Goal: Book appointment/travel/reservation

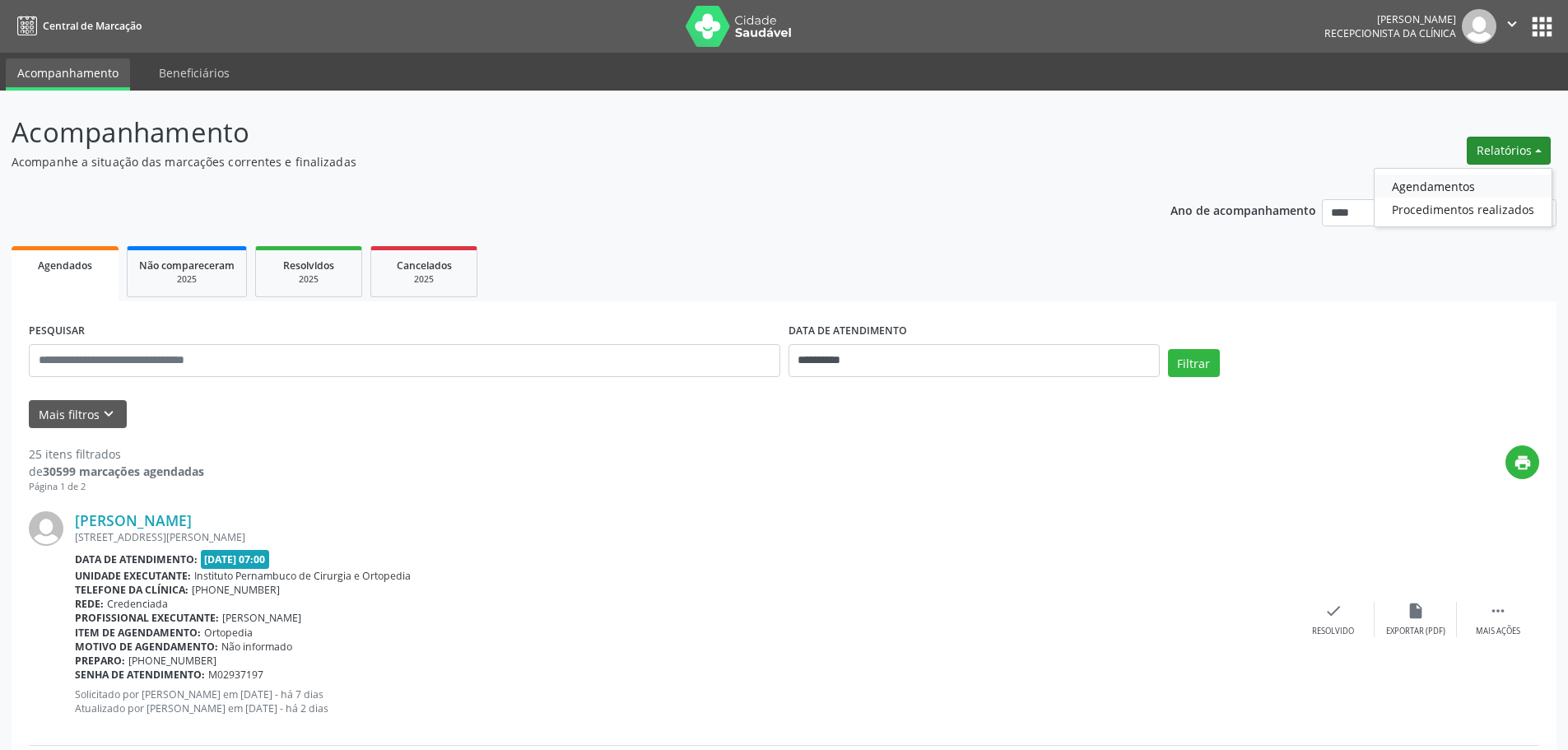
click at [1458, 186] on link "Agendamentos" at bounding box center [1463, 186] width 177 height 23
select select "*"
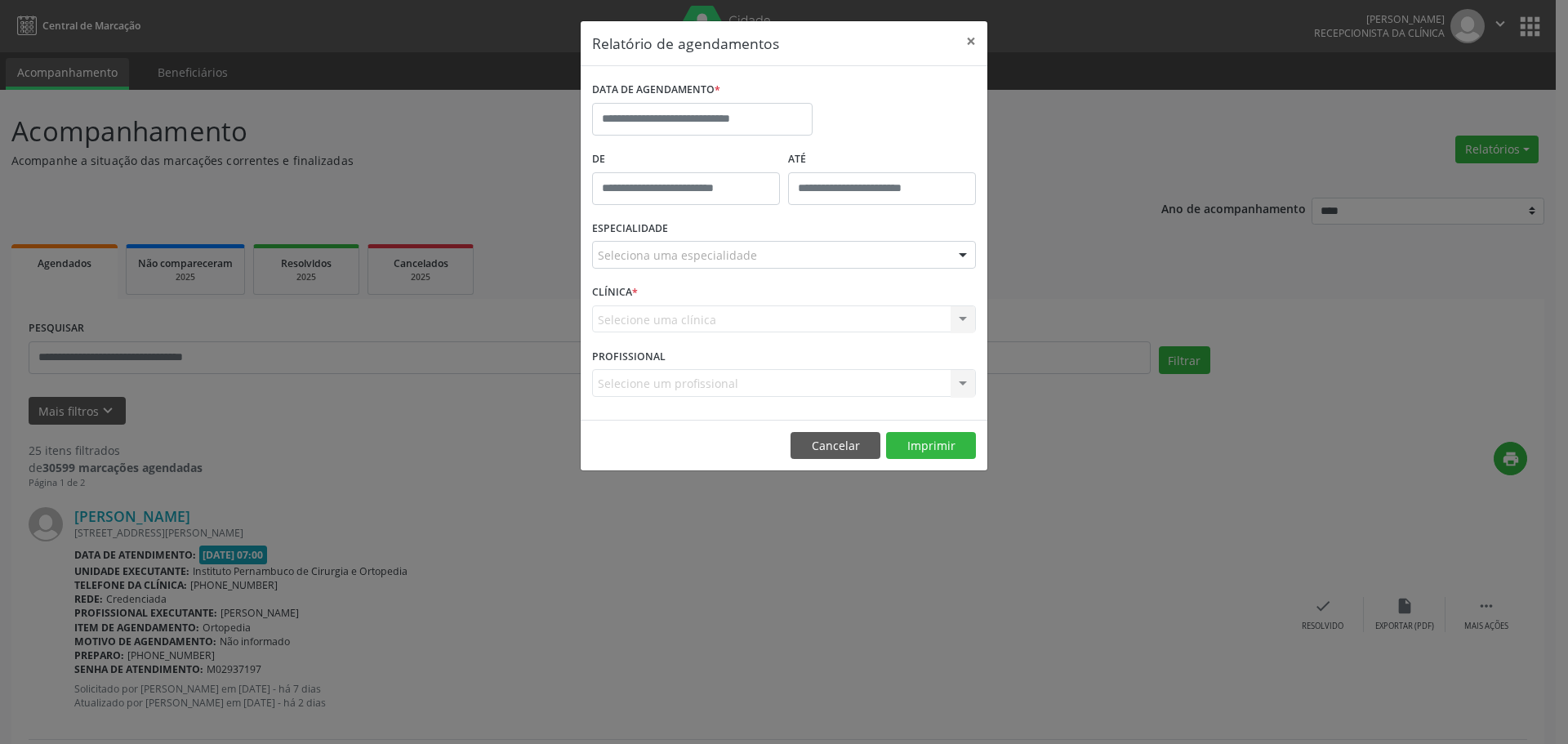
click at [774, 102] on div "DATA DE AGENDAMENTO *" at bounding box center [702, 89] width 221 height 25
click at [781, 115] on input "text" at bounding box center [702, 120] width 221 height 33
click at [715, 304] on span "24" at bounding box center [717, 302] width 32 height 32
type input "**********"
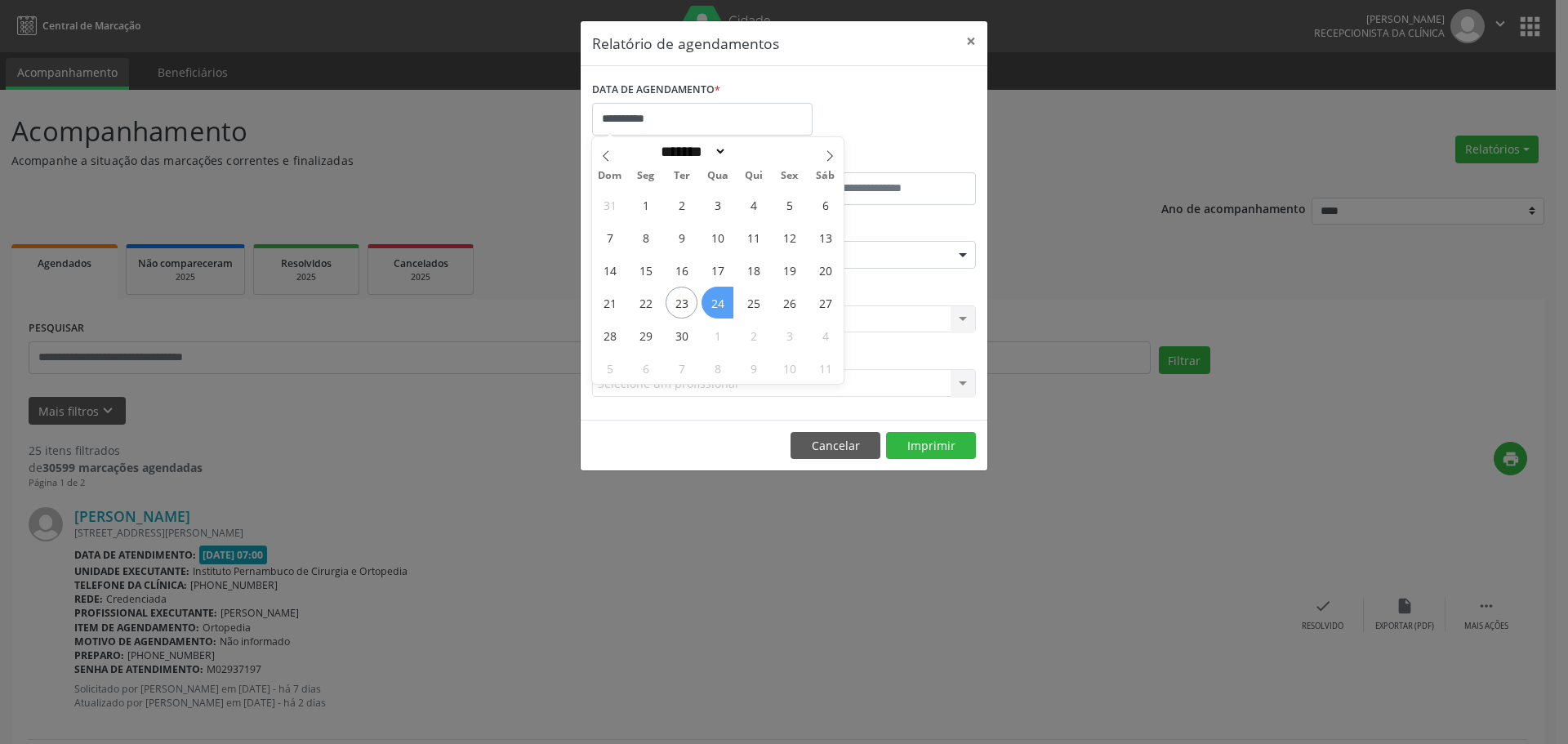
click at [715, 304] on span "24" at bounding box center [717, 302] width 32 height 32
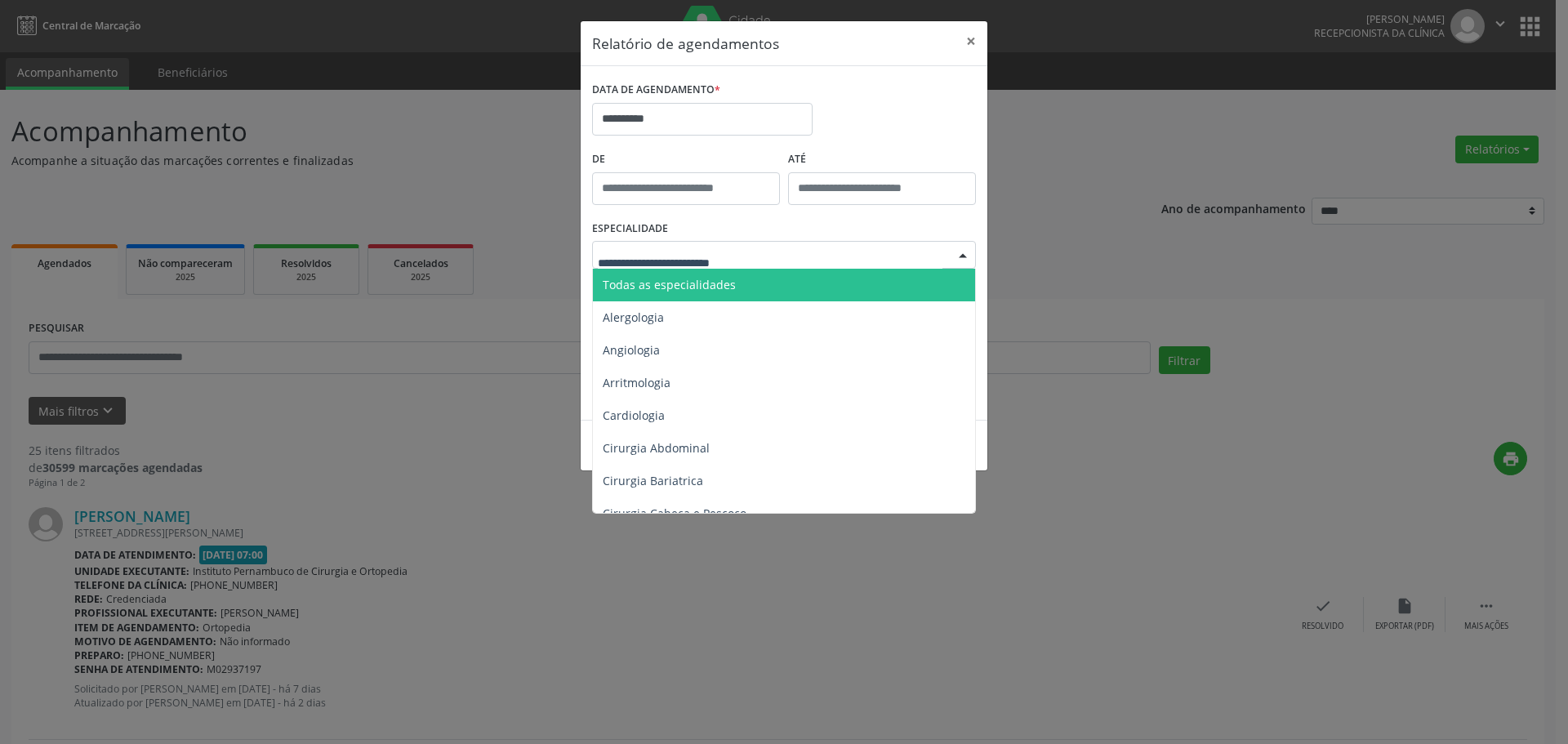
click at [727, 287] on span "Todas as especialidades" at bounding box center [669, 285] width 133 height 16
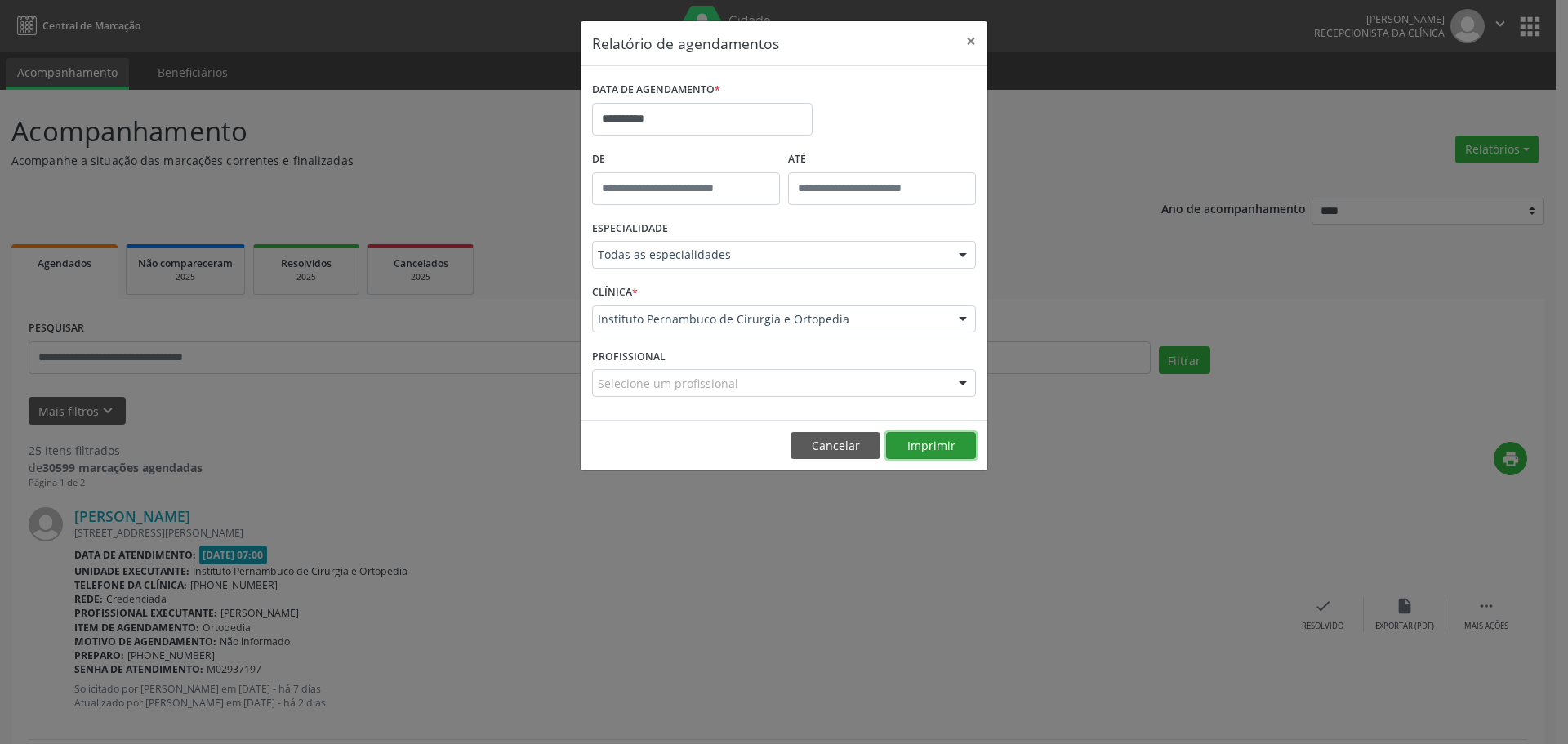
click at [919, 445] on button "Imprimir" at bounding box center [931, 446] width 89 height 28
